Goal: Information Seeking & Learning: Learn about a topic

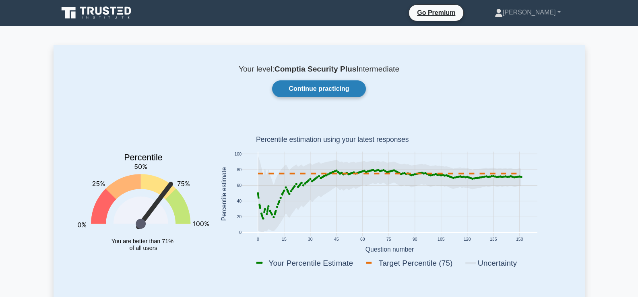
click at [334, 91] on link "Continue practicing" at bounding box center [318, 88] width 93 height 17
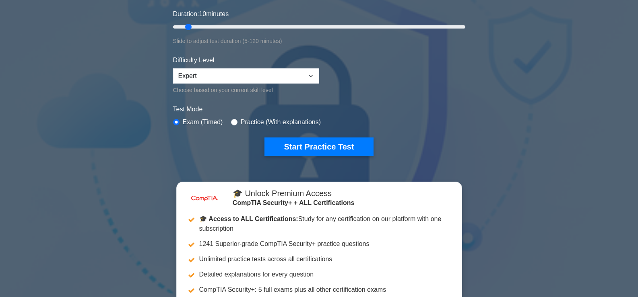
scroll to position [180, 0]
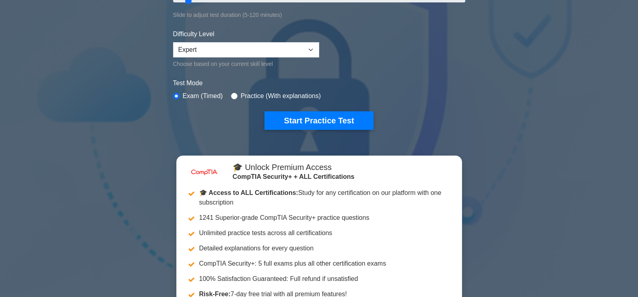
click at [342, 130] on div "image/svg+xml CompTIA Security+ Customize Your Next Practice Test Topics Crypto…" at bounding box center [319, 0] width 302 height 297
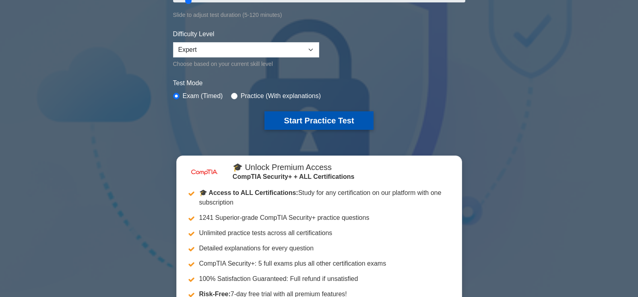
click at [343, 121] on button "Start Practice Test" at bounding box center [318, 120] width 109 height 19
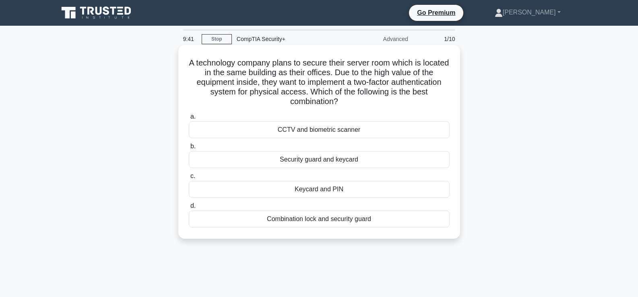
click at [342, 195] on div "Keycard and PIN" at bounding box center [319, 189] width 261 height 17
click at [189, 179] on input "c. Keycard and PIN" at bounding box center [189, 176] width 0 height 5
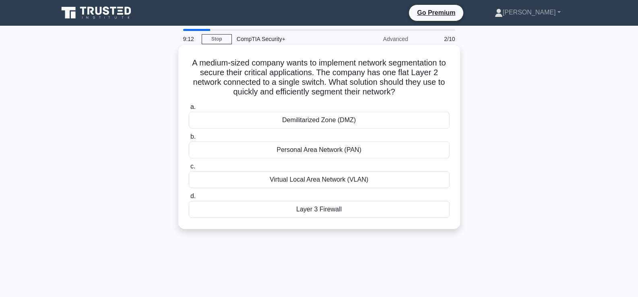
click at [332, 184] on div "Virtual Local Area Network (VLAN)" at bounding box center [319, 179] width 261 height 17
click at [189, 169] on input "c. Virtual Local Area Network (VLAN)" at bounding box center [189, 166] width 0 height 5
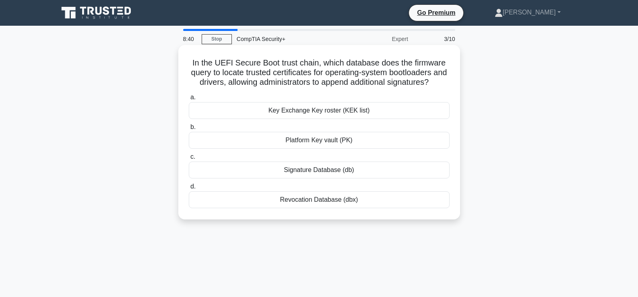
click at [318, 119] on div "Key Exchange Key roster (KEK list)" at bounding box center [319, 110] width 261 height 17
click at [189, 100] on input "a. Key Exchange Key roster (KEK list)" at bounding box center [189, 97] width 0 height 5
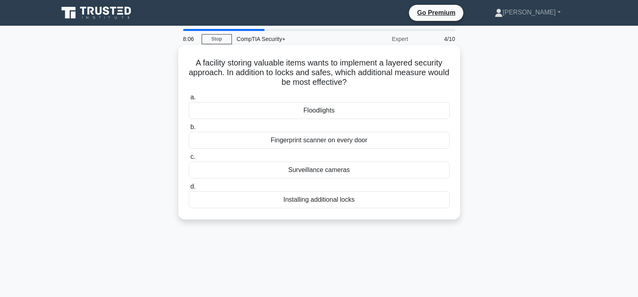
click at [312, 174] on div "Surveillance cameras" at bounding box center [319, 170] width 261 height 17
click at [189, 160] on input "c. Surveillance cameras" at bounding box center [189, 157] width 0 height 5
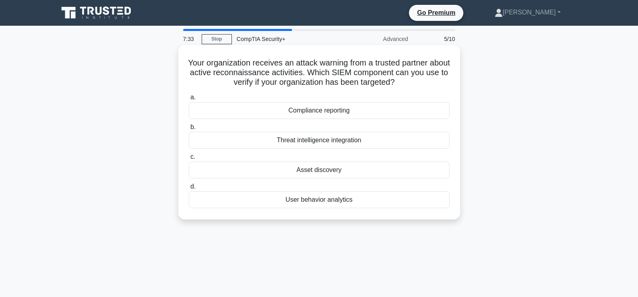
click at [309, 201] on div "User behavior analytics" at bounding box center [319, 200] width 261 height 17
click at [189, 190] on input "d. User behavior analytics" at bounding box center [189, 186] width 0 height 5
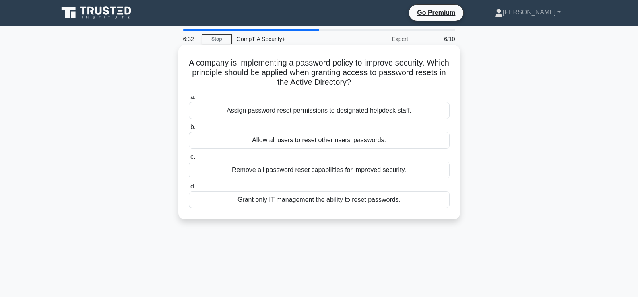
click at [284, 109] on div "Assign password reset permissions to designated helpdesk staff." at bounding box center [319, 110] width 261 height 17
click at [189, 100] on input "a. Assign password reset permissions to designated helpdesk staff." at bounding box center [189, 97] width 0 height 5
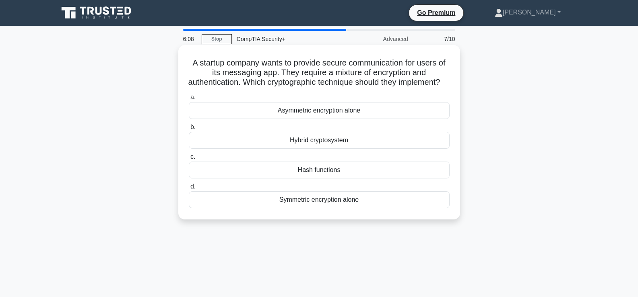
click at [287, 208] on div "Symmetric encryption alone" at bounding box center [319, 200] width 261 height 17
click at [189, 190] on input "d. Symmetric encryption alone" at bounding box center [189, 186] width 0 height 5
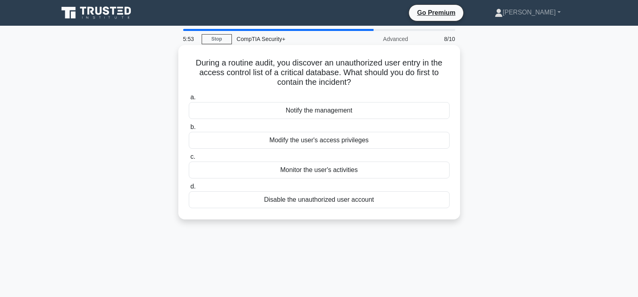
click at [343, 204] on div "Disable the unauthorized user account" at bounding box center [319, 200] width 261 height 17
click at [189, 190] on input "d. Disable the unauthorized user account" at bounding box center [189, 186] width 0 height 5
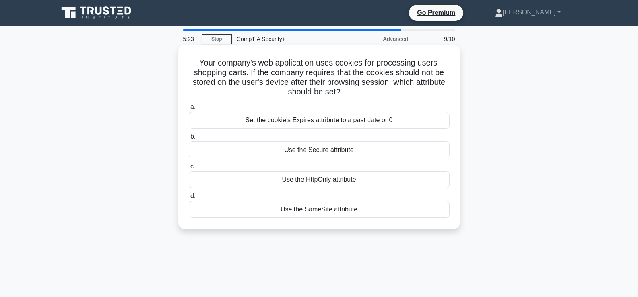
click at [353, 156] on div "Use the Secure attribute" at bounding box center [319, 150] width 261 height 17
click at [189, 140] on input "b. Use the Secure attribute" at bounding box center [189, 136] width 0 height 5
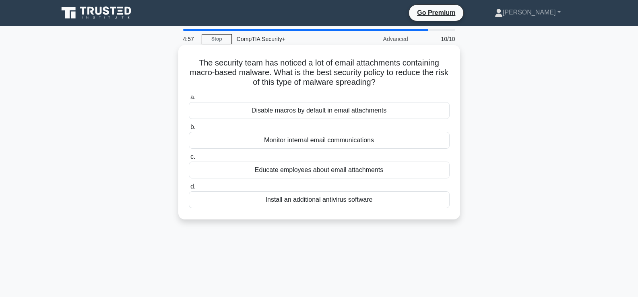
click at [329, 114] on div "Disable macros by default in email attachments" at bounding box center [319, 110] width 261 height 17
click at [189, 100] on input "a. Disable macros by default in email attachments" at bounding box center [189, 97] width 0 height 5
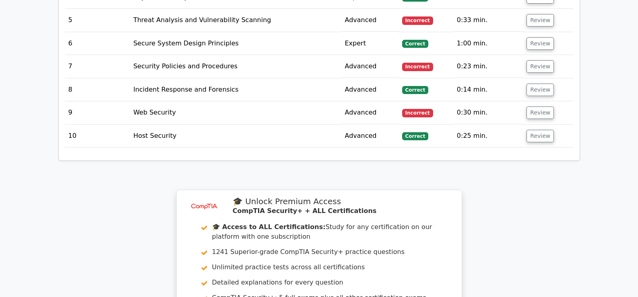
scroll to position [1119, 0]
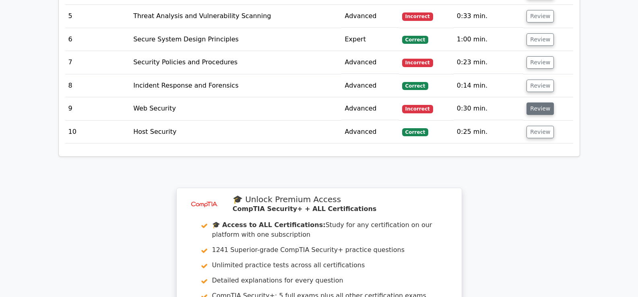
click at [542, 103] on button "Review" at bounding box center [539, 109] width 27 height 12
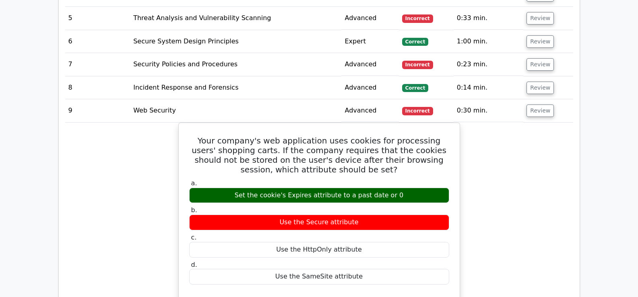
scroll to position [1081, 0]
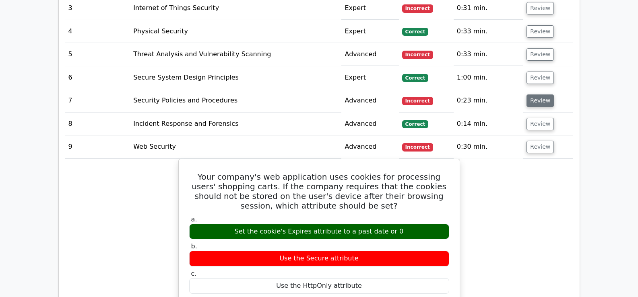
click at [539, 95] on button "Review" at bounding box center [539, 101] width 27 height 12
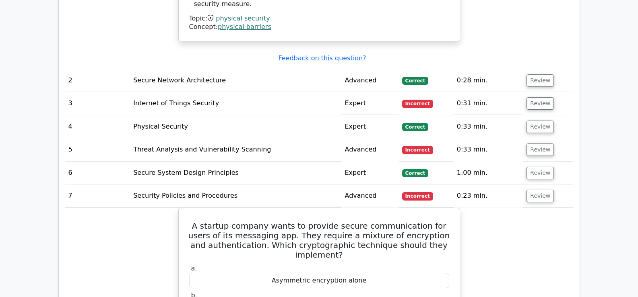
scroll to position [981, 0]
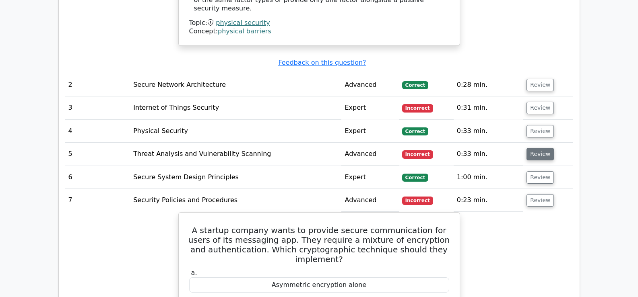
click at [536, 148] on button "Review" at bounding box center [539, 154] width 27 height 12
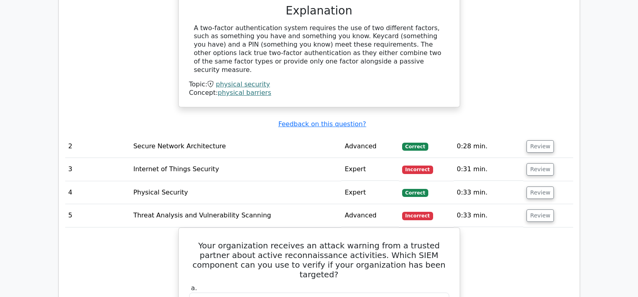
scroll to position [892, 0]
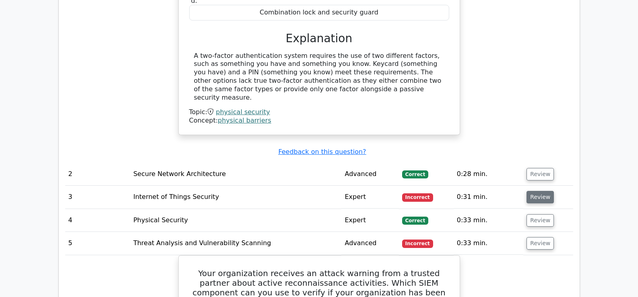
click at [536, 191] on button "Review" at bounding box center [539, 197] width 27 height 12
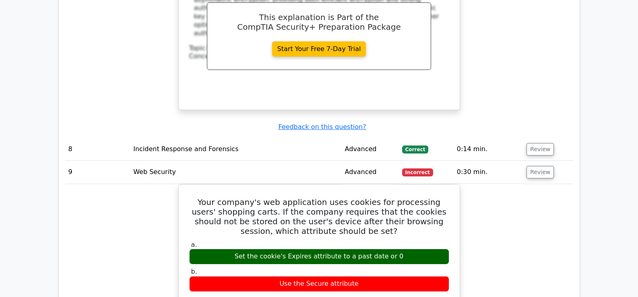
scroll to position [2059, 0]
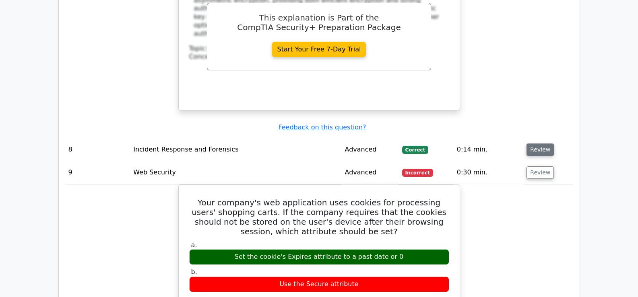
click at [540, 144] on button "Review" at bounding box center [539, 150] width 27 height 12
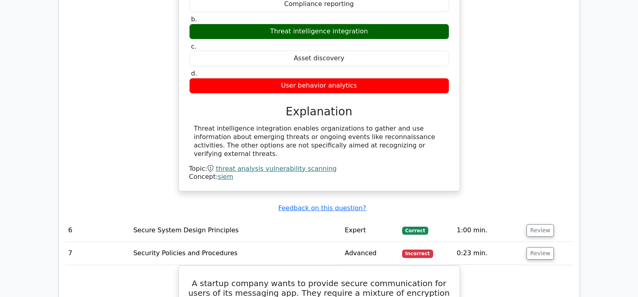
scroll to position [1719, 0]
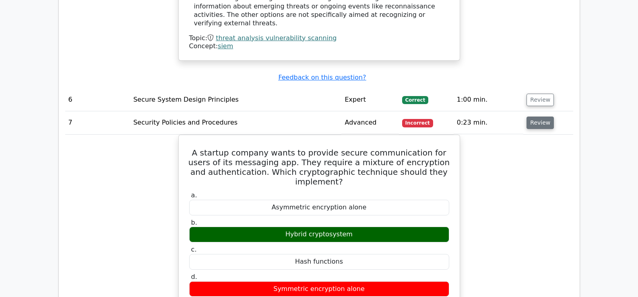
click at [535, 117] on button "Review" at bounding box center [539, 123] width 27 height 12
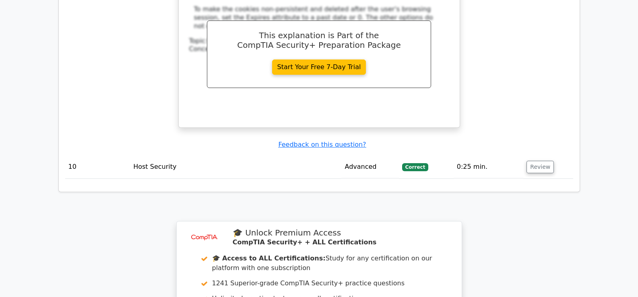
scroll to position [2595, 0]
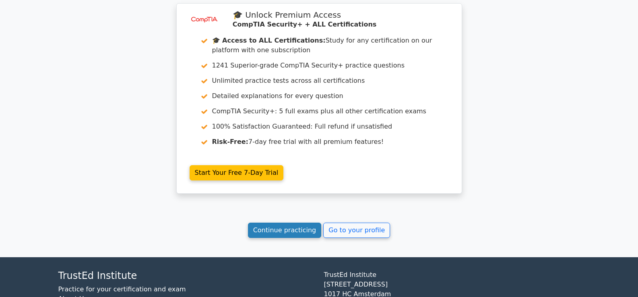
click at [274, 223] on link "Continue practicing" at bounding box center [285, 230] width 74 height 15
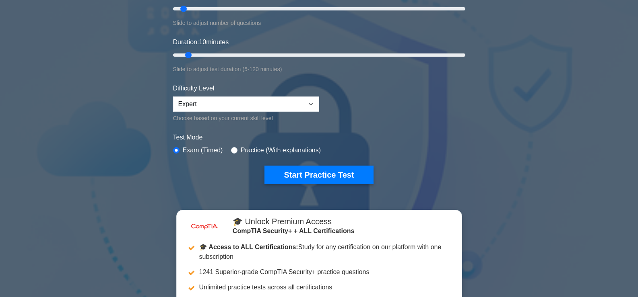
scroll to position [115, 0]
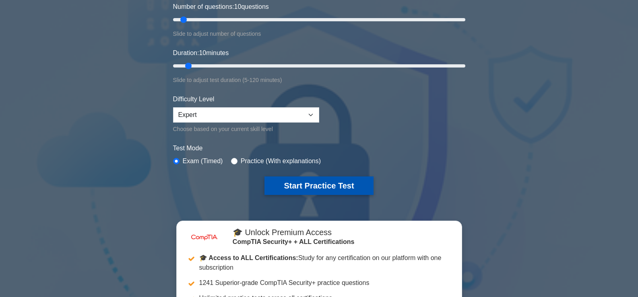
click at [303, 190] on button "Start Practice Test" at bounding box center [318, 186] width 109 height 19
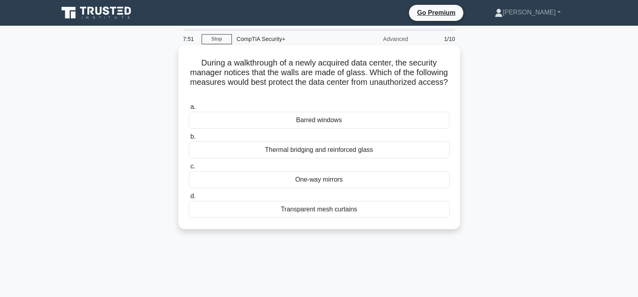
click at [342, 182] on div "One-way mirrors" at bounding box center [319, 179] width 261 height 17
click at [189, 169] on input "c. One-way mirrors" at bounding box center [189, 166] width 0 height 5
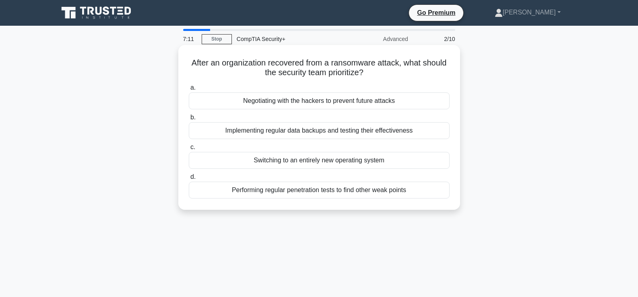
click at [323, 133] on div "Implementing regular data backups and testing their effectiveness" at bounding box center [319, 130] width 261 height 17
click at [189, 120] on input "b. Implementing regular data backups and testing their effectiveness" at bounding box center [189, 117] width 0 height 5
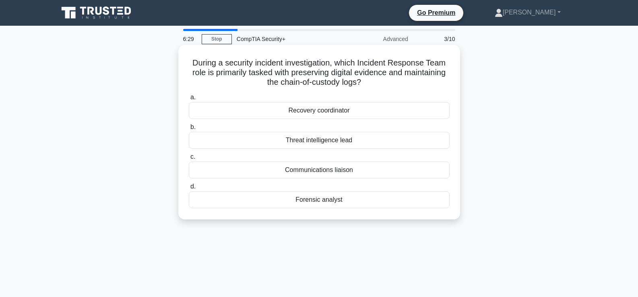
click at [335, 207] on div "Forensic analyst" at bounding box center [319, 200] width 261 height 17
click at [189, 190] on input "d. Forensic analyst" at bounding box center [189, 186] width 0 height 5
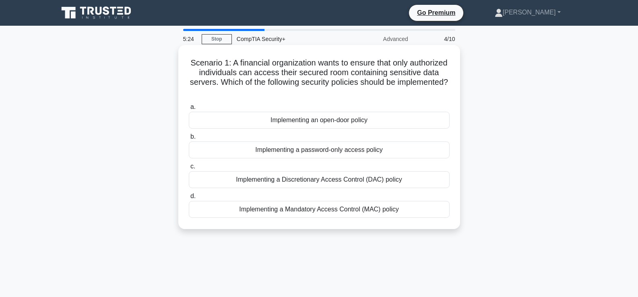
click at [342, 208] on div "Implementing a Mandatory Access Control (MAC) policy" at bounding box center [319, 209] width 261 height 17
click at [189, 199] on input "d. Implementing a Mandatory Access Control (MAC) policy" at bounding box center [189, 196] width 0 height 5
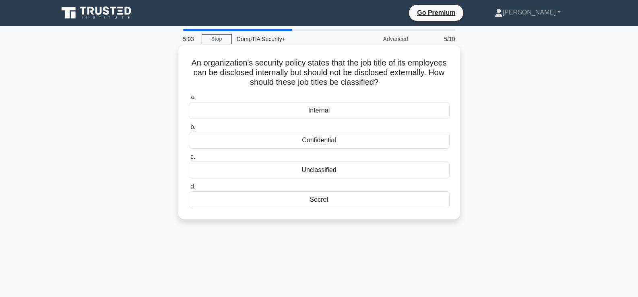
click at [307, 147] on div "Confidential" at bounding box center [319, 140] width 261 height 17
click at [189, 130] on input "b. Confidential" at bounding box center [189, 127] width 0 height 5
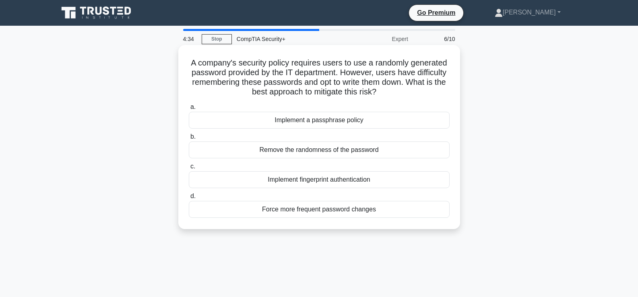
click at [318, 183] on div "Implement fingerprint authentication" at bounding box center [319, 179] width 261 height 17
click at [189, 169] on input "c. Implement fingerprint authentication" at bounding box center [189, 166] width 0 height 5
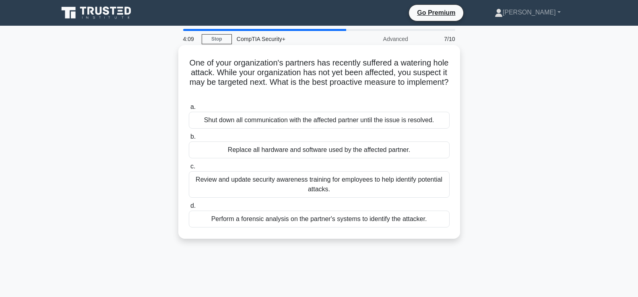
click at [320, 183] on div "Review and update security awareness training for employees to help identify po…" at bounding box center [319, 184] width 261 height 27
click at [189, 169] on input "c. Review and update security awareness training for employees to help identify…" at bounding box center [189, 166] width 0 height 5
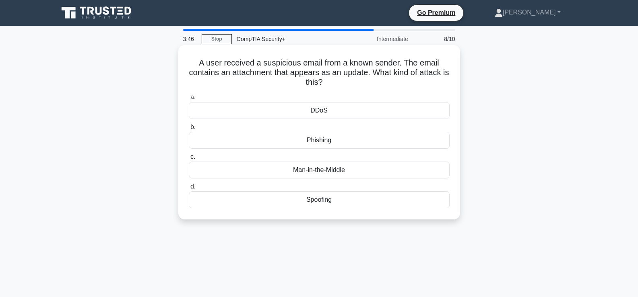
click at [330, 200] on div "Spoofing" at bounding box center [319, 200] width 261 height 17
click at [189, 190] on input "d. Spoofing" at bounding box center [189, 186] width 0 height 5
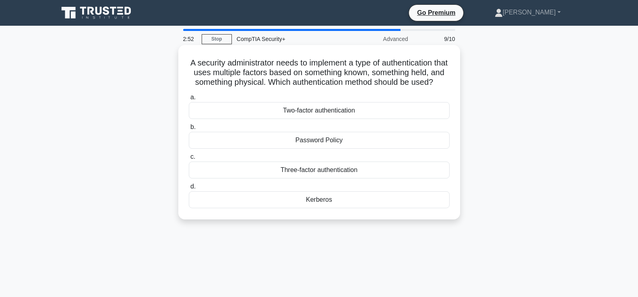
click at [304, 179] on div "Three-factor authentication" at bounding box center [319, 170] width 261 height 17
click at [189, 160] on input "c. Three-factor authentication" at bounding box center [189, 157] width 0 height 5
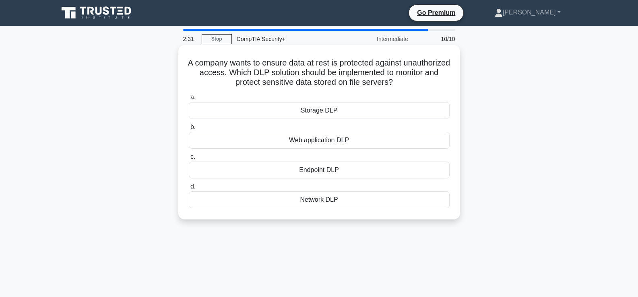
click at [310, 110] on div "Storage DLP" at bounding box center [319, 110] width 261 height 17
click at [189, 100] on input "a. Storage DLP" at bounding box center [189, 97] width 0 height 5
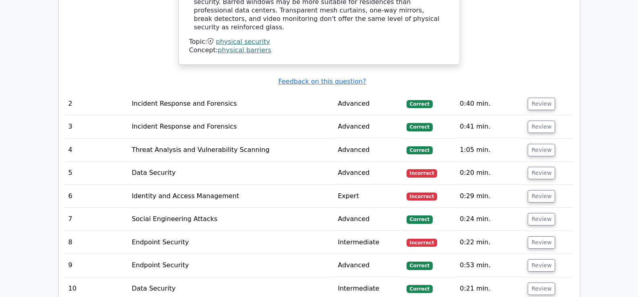
scroll to position [925, 0]
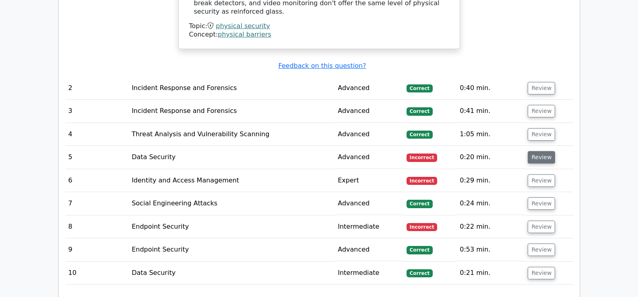
click at [532, 151] on button "Review" at bounding box center [541, 157] width 27 height 12
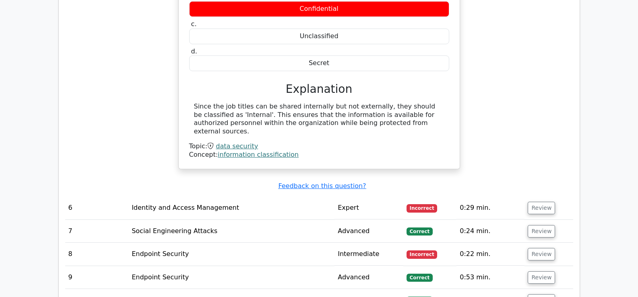
scroll to position [1199, 0]
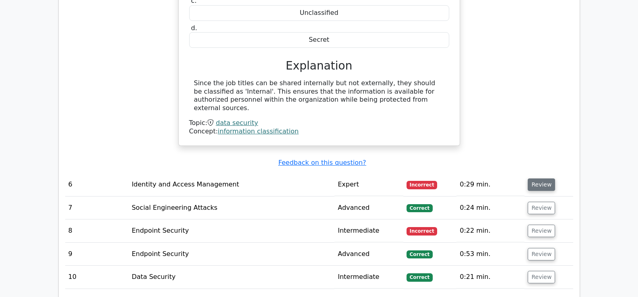
click at [540, 179] on button "Review" at bounding box center [541, 185] width 27 height 12
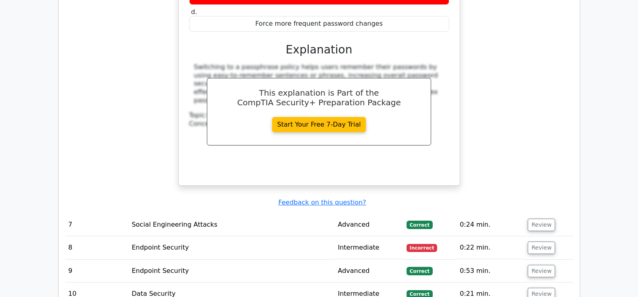
scroll to position [1562, 0]
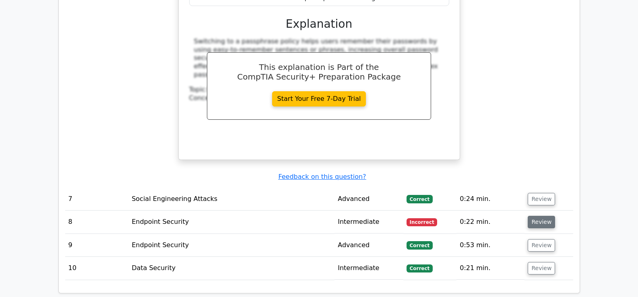
click at [543, 216] on button "Review" at bounding box center [541, 222] width 27 height 12
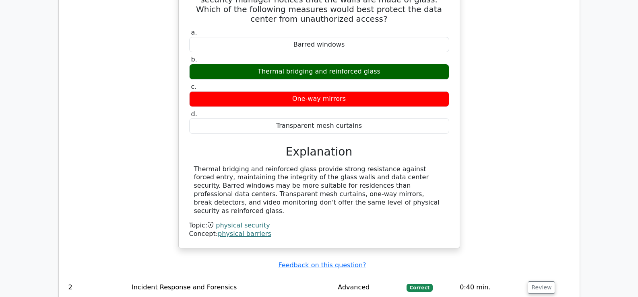
scroll to position [529, 0]
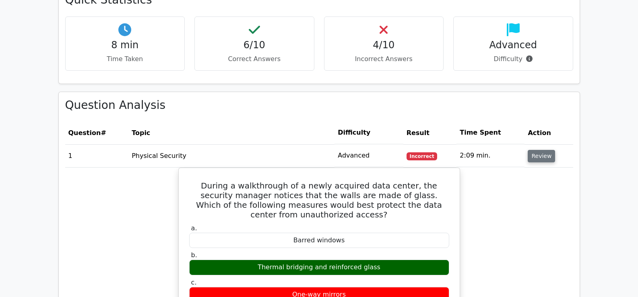
click at [538, 156] on button "Review" at bounding box center [541, 156] width 27 height 12
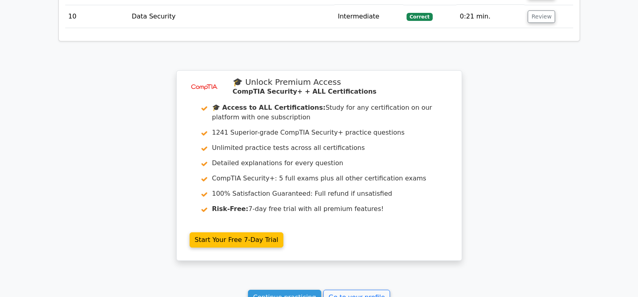
scroll to position [1892, 0]
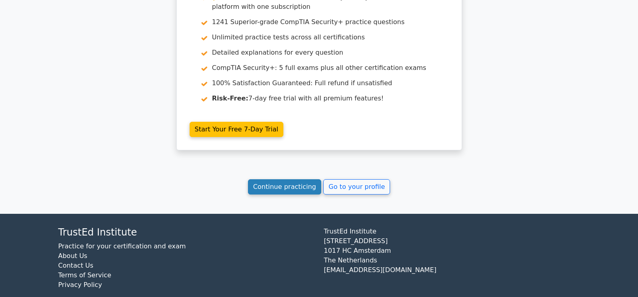
click at [283, 179] on link "Continue practicing" at bounding box center [285, 186] width 74 height 15
